Goal: Transaction & Acquisition: Purchase product/service

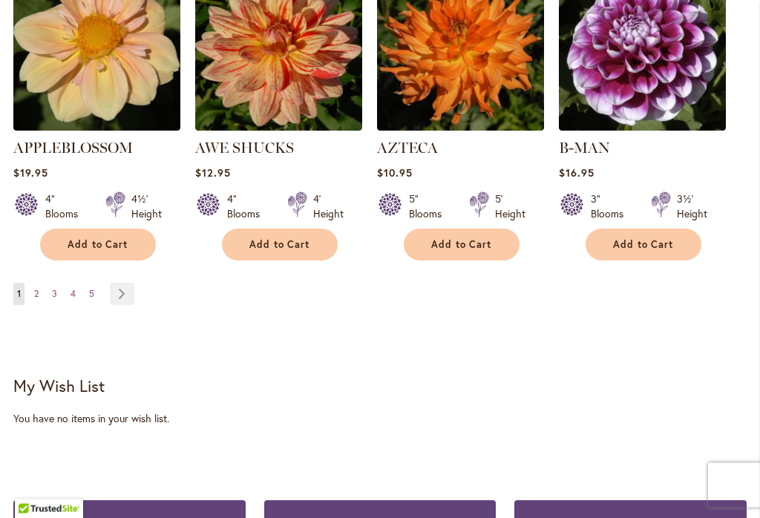
scroll to position [1478, 0]
click at [126, 283] on link "Page Next" at bounding box center [122, 294] width 25 height 22
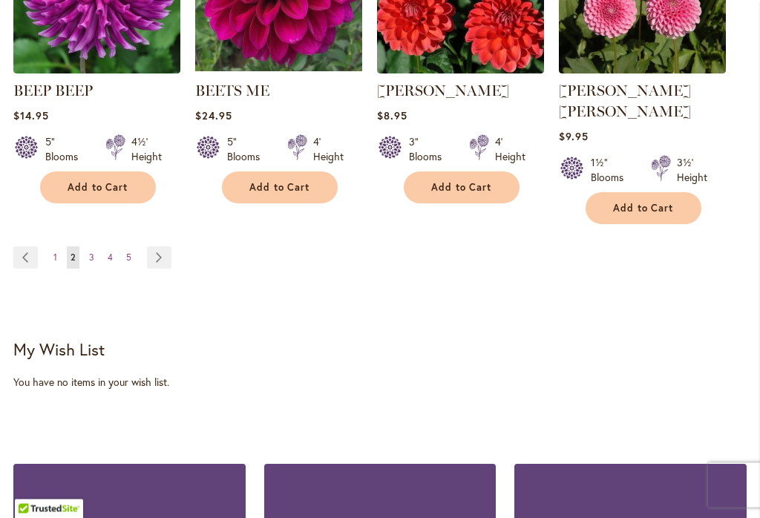
scroll to position [1516, 0]
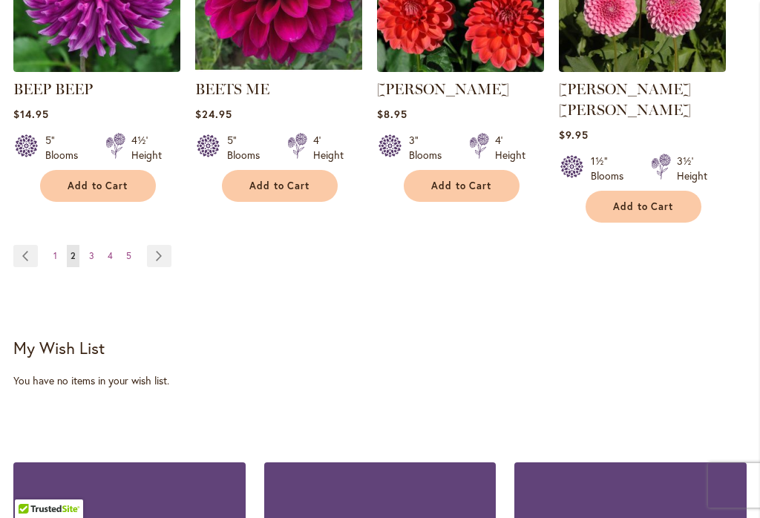
click at [157, 245] on link "Page Next" at bounding box center [159, 256] width 25 height 22
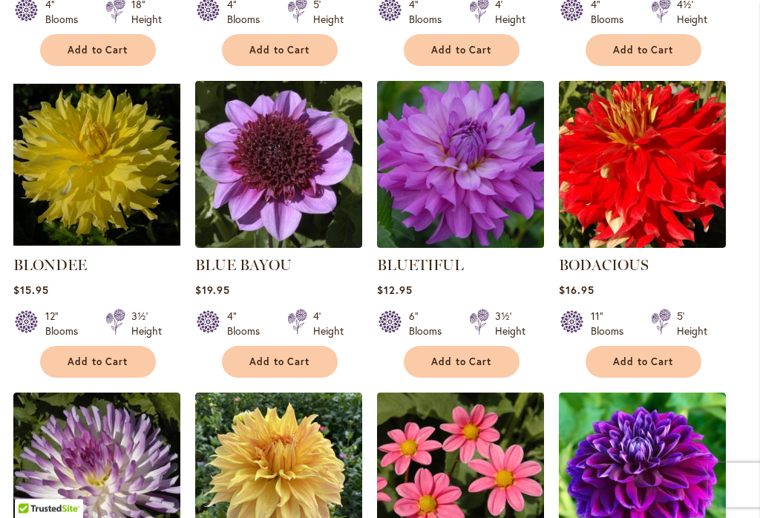
scroll to position [716, 0]
click at [471, 356] on span "Add to Cart" at bounding box center [461, 362] width 61 height 13
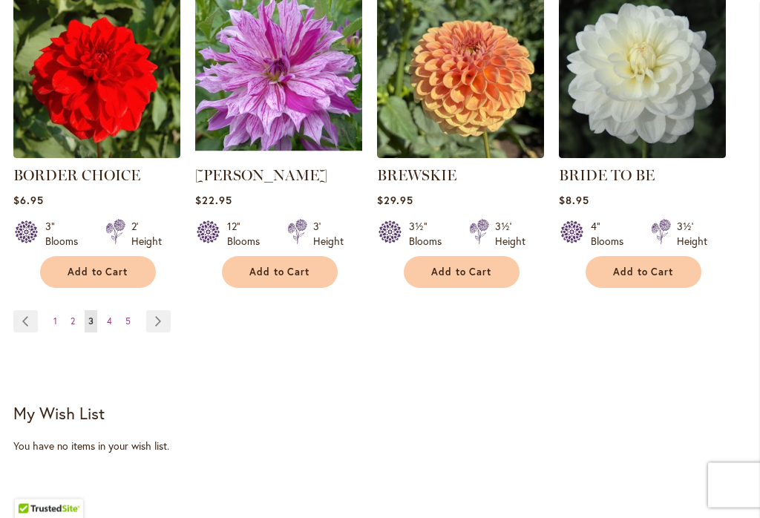
scroll to position [1469, 0]
click at [151, 316] on link "Page Next" at bounding box center [158, 321] width 25 height 22
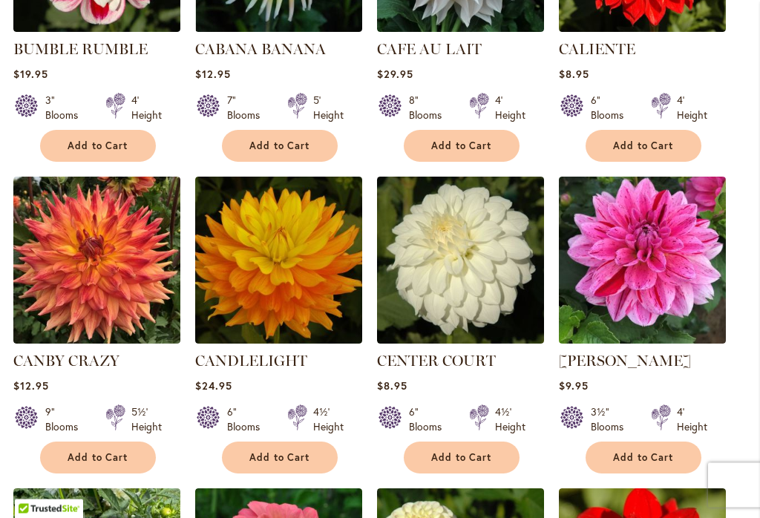
scroll to position [953, 0]
click at [296, 452] on span "Add to Cart" at bounding box center [280, 458] width 61 height 13
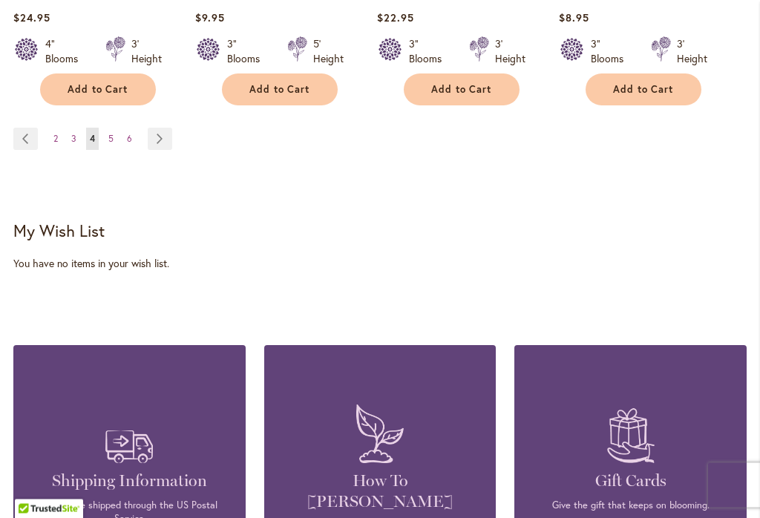
scroll to position [1675, 0]
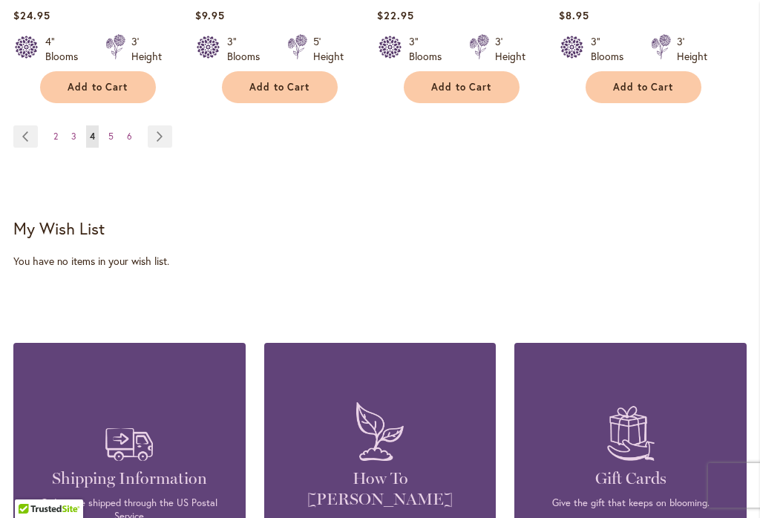
click at [162, 136] on link "Page Next" at bounding box center [160, 137] width 25 height 22
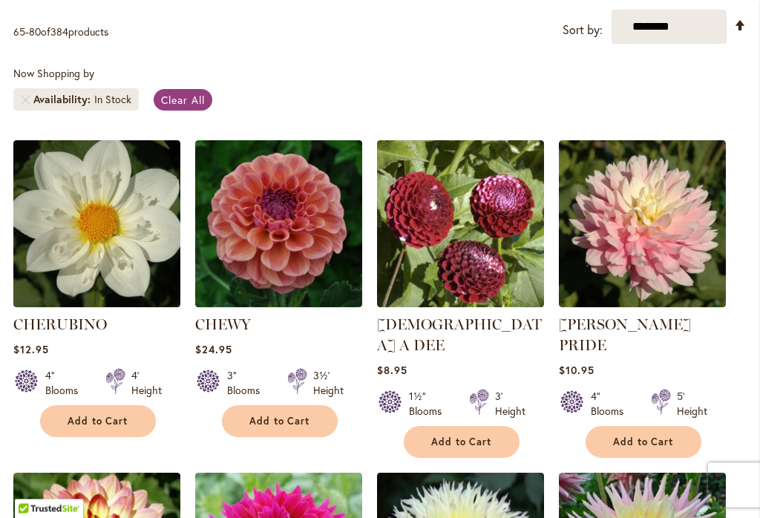
scroll to position [345, 0]
click at [648, 426] on button "Add to Cart" at bounding box center [644, 442] width 116 height 32
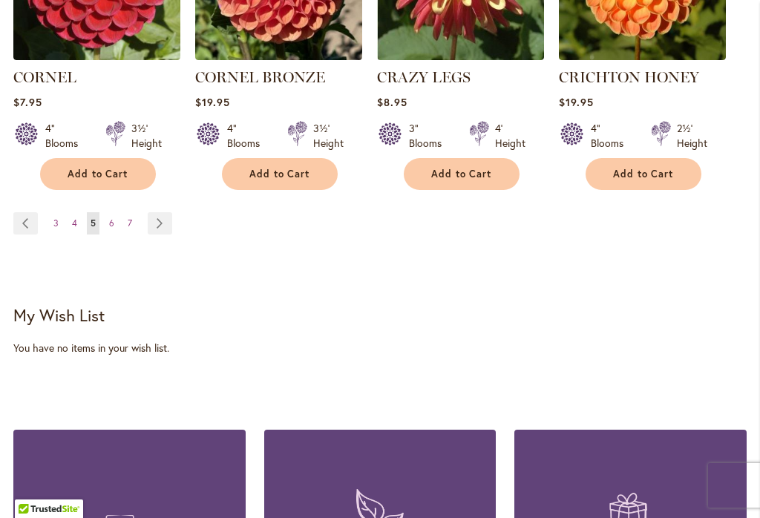
scroll to position [1620, 0]
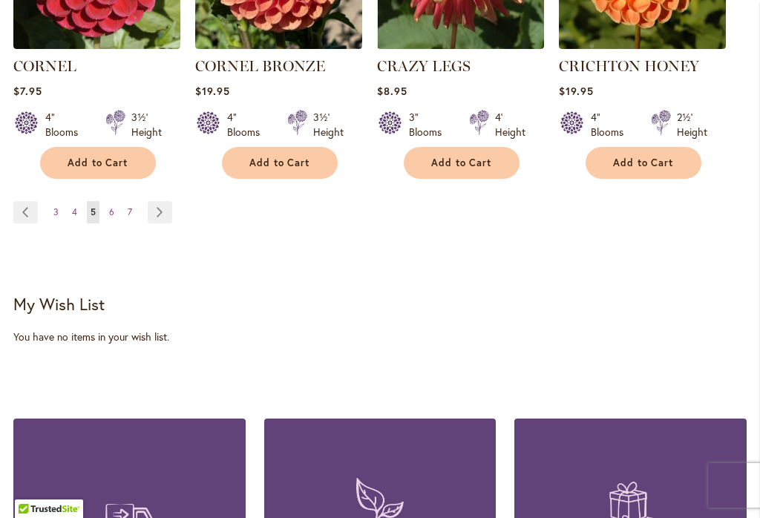
click at [160, 201] on link "Page Next" at bounding box center [160, 212] width 25 height 22
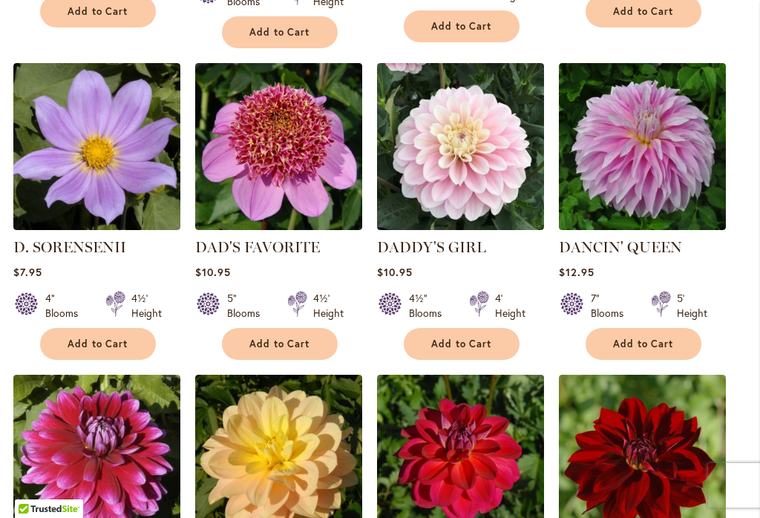
scroll to position [741, 0]
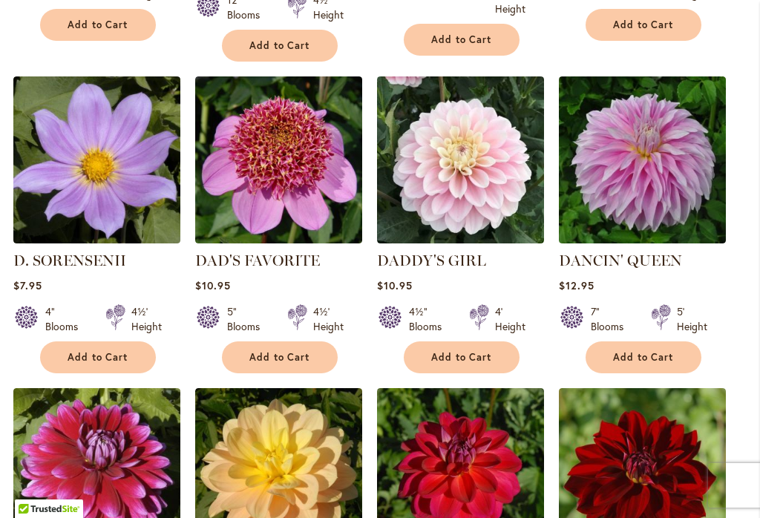
click at [468, 354] on span "Add to Cart" at bounding box center [461, 357] width 61 height 13
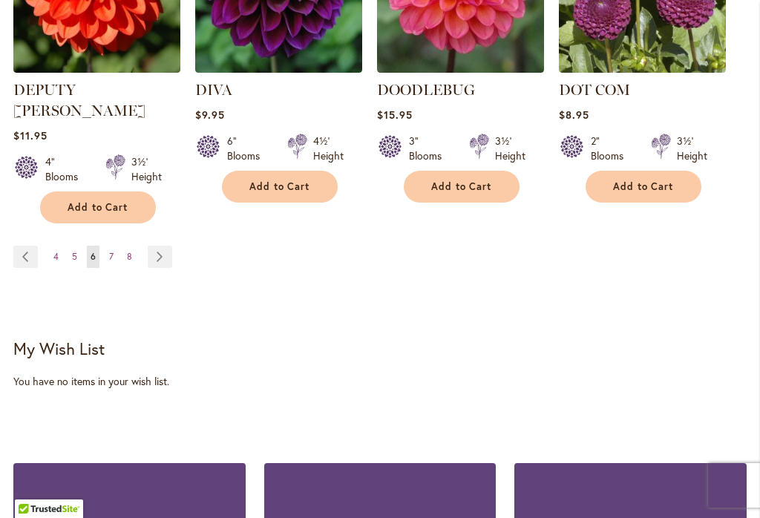
scroll to position [1598, 0]
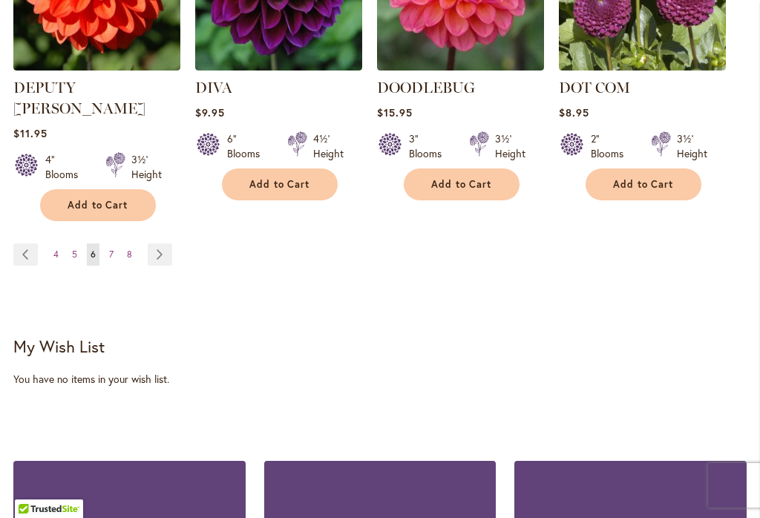
click at [150, 244] on link "Page Next" at bounding box center [160, 255] width 25 height 22
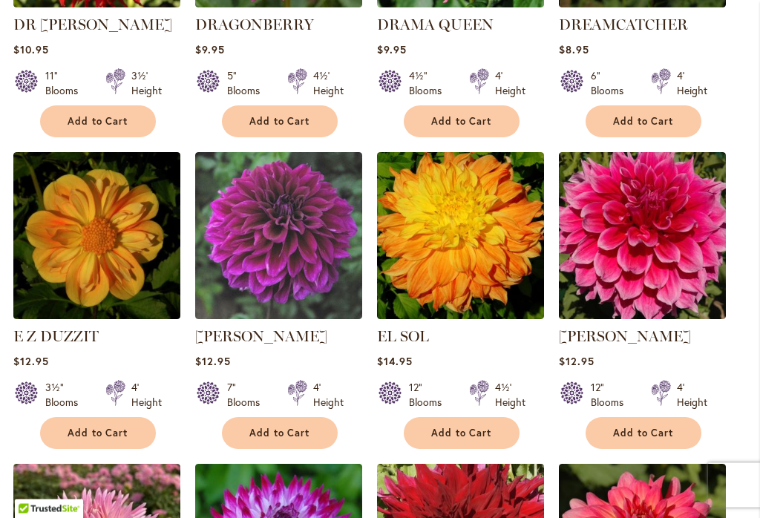
scroll to position [645, 0]
click at [472, 420] on button "Add to Cart" at bounding box center [462, 433] width 116 height 32
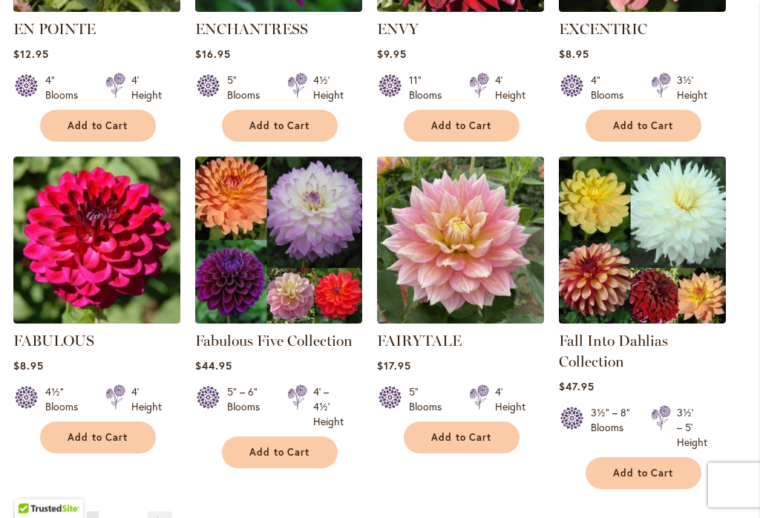
scroll to position [1304, 0]
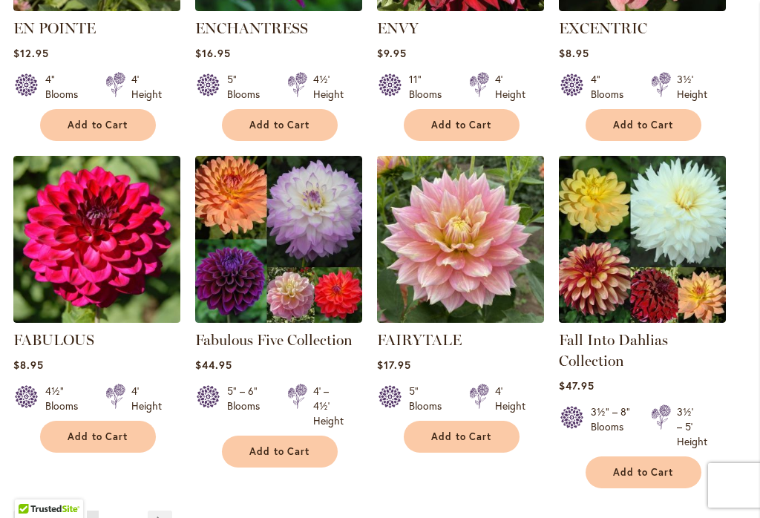
click at [478, 432] on span "Add to Cart" at bounding box center [461, 437] width 61 height 13
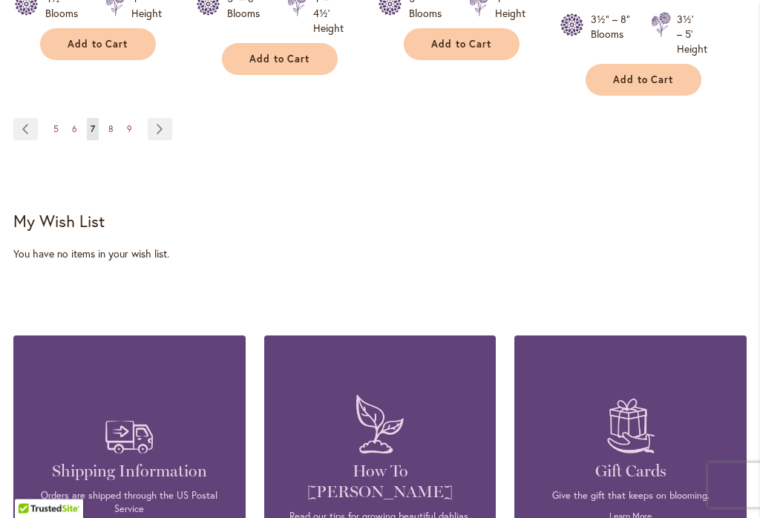
scroll to position [1697, 0]
click at [152, 125] on link "Page Next" at bounding box center [160, 129] width 25 height 22
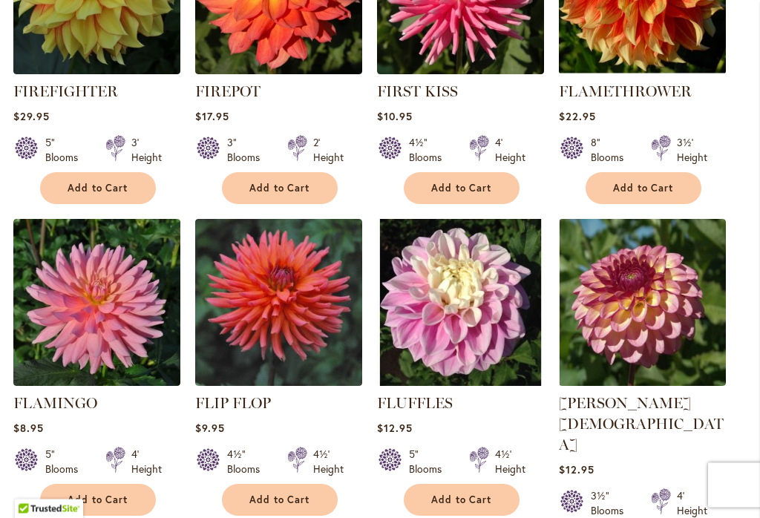
scroll to position [911, 0]
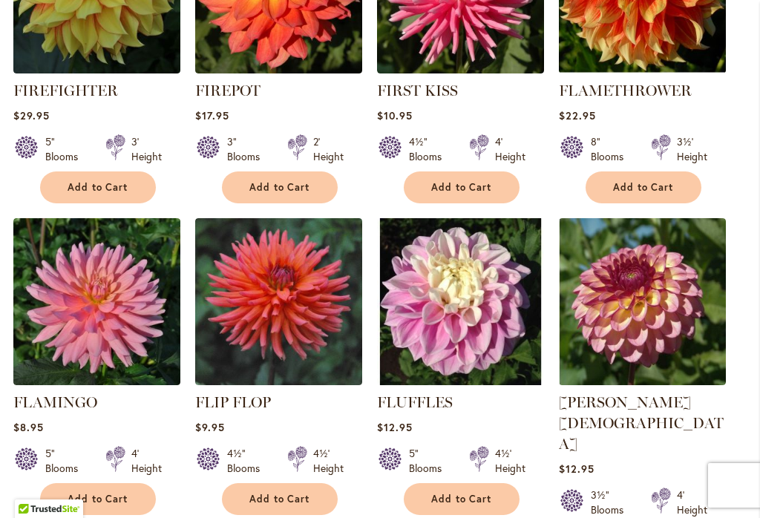
click at [477, 488] on button "Add to Cart" at bounding box center [462, 499] width 116 height 32
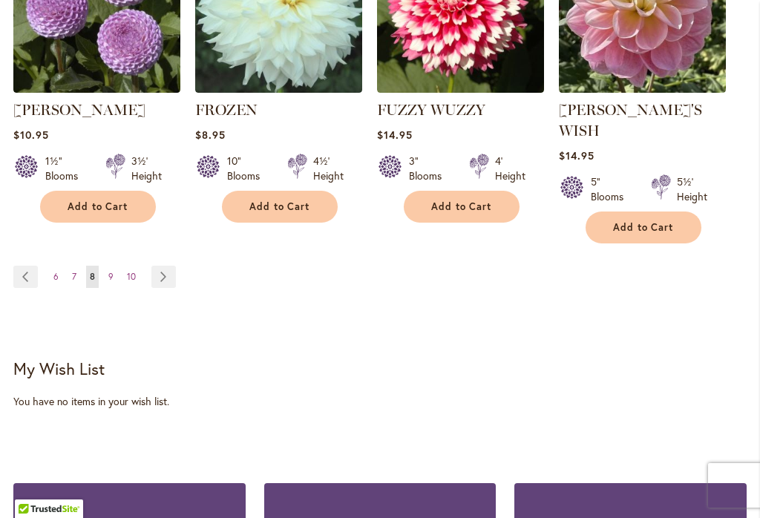
scroll to position [1600, 0]
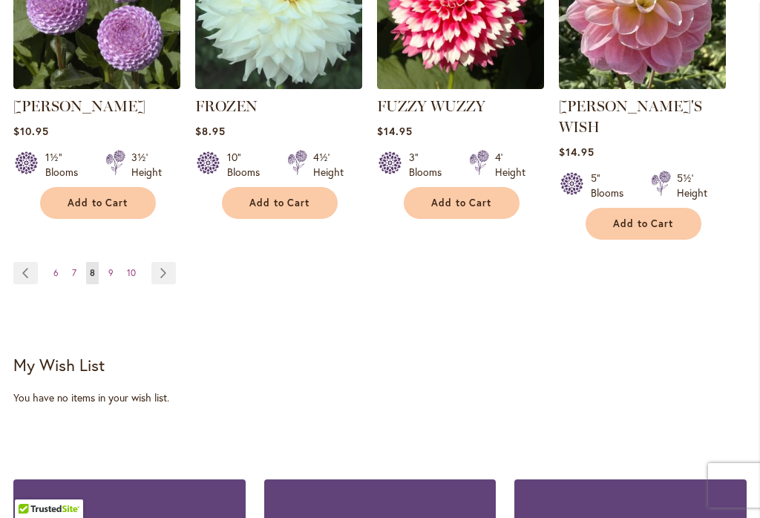
click at [162, 262] on link "Page Next" at bounding box center [163, 273] width 25 height 22
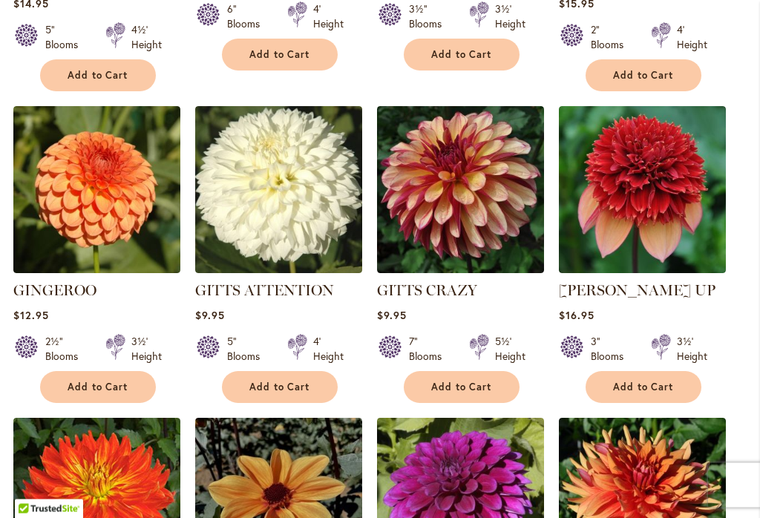
scroll to position [1044, 0]
click at [100, 381] on span "Add to Cart" at bounding box center [98, 387] width 61 height 13
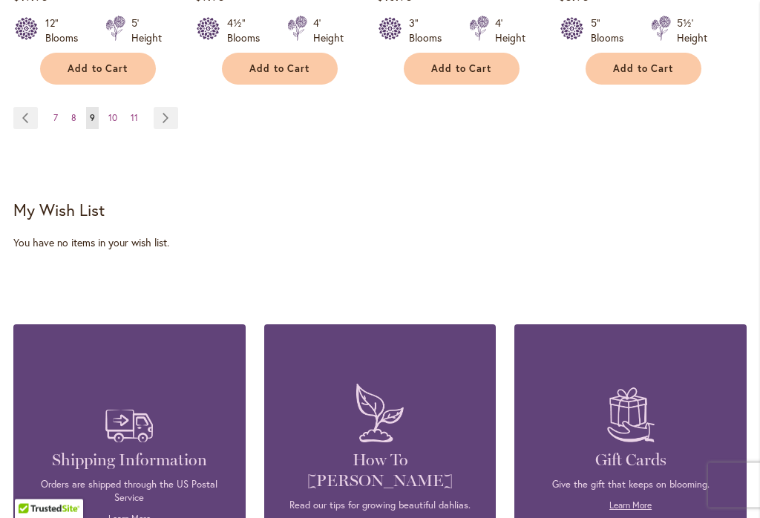
scroll to position [1714, 0]
click at [167, 107] on link "Page Next" at bounding box center [166, 118] width 25 height 22
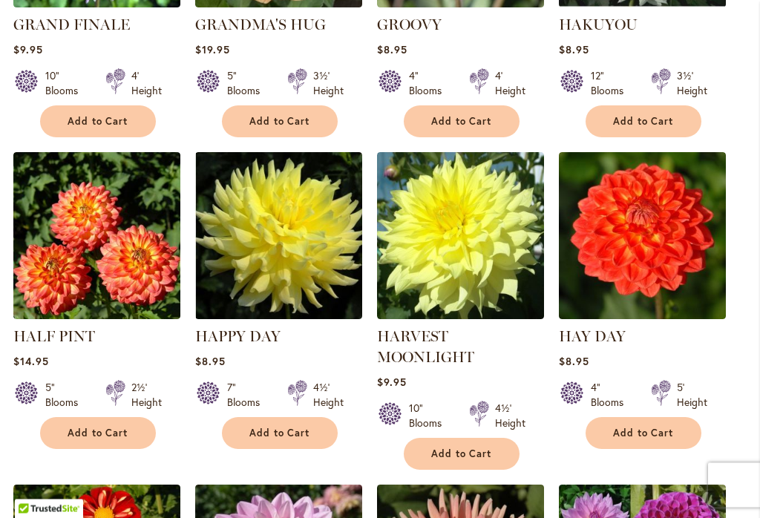
scroll to position [645, 0]
click at [661, 438] on span "Add to Cart" at bounding box center [643, 433] width 61 height 13
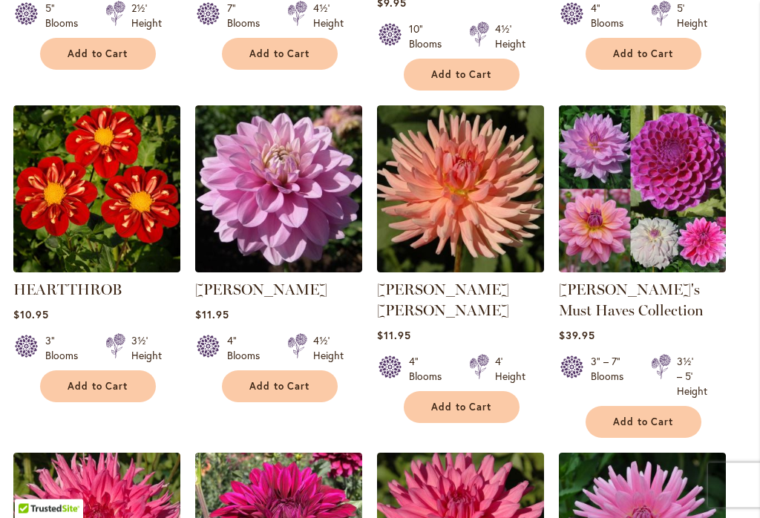
scroll to position [1063, 0]
click at [626, 296] on link "[PERSON_NAME]'s Must Haves Collection" at bounding box center [631, 300] width 145 height 39
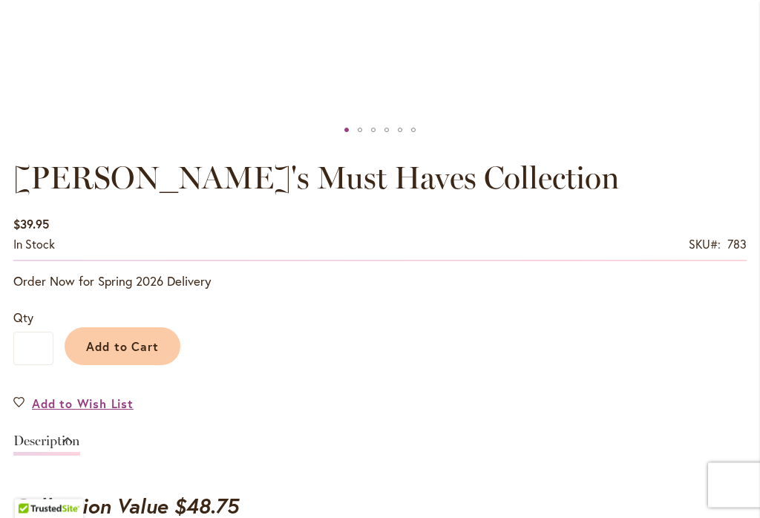
scroll to position [841, 0]
click at [124, 338] on span "Add to Cart" at bounding box center [123, 346] width 74 height 16
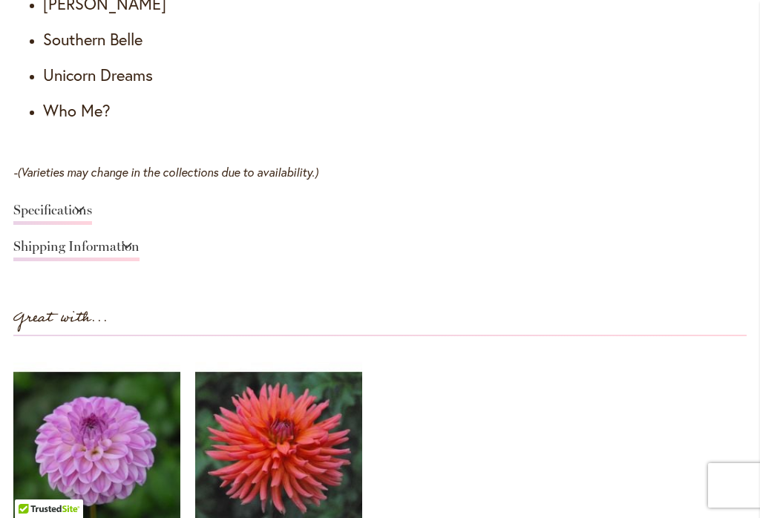
scroll to position [1292, 0]
